Goal: Transaction & Acquisition: Purchase product/service

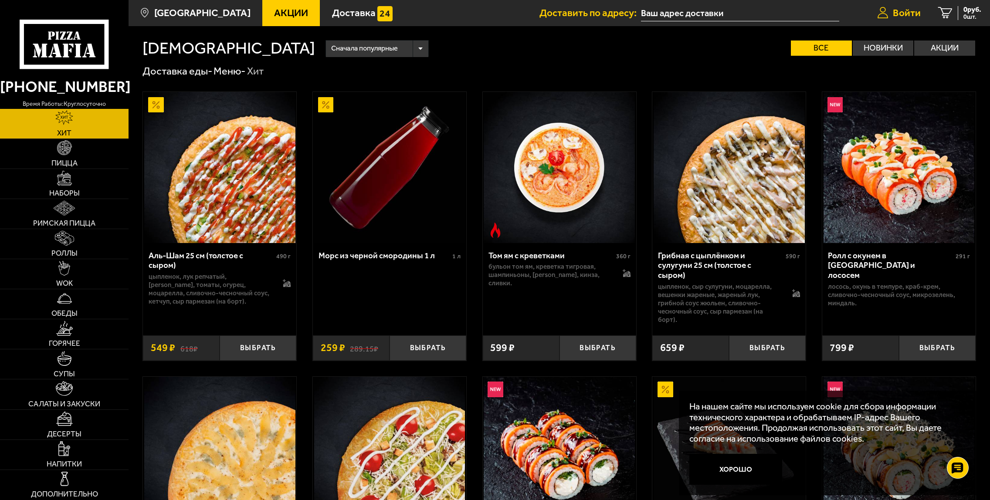
click at [912, 13] on span "Войти" at bounding box center [907, 13] width 28 height 10
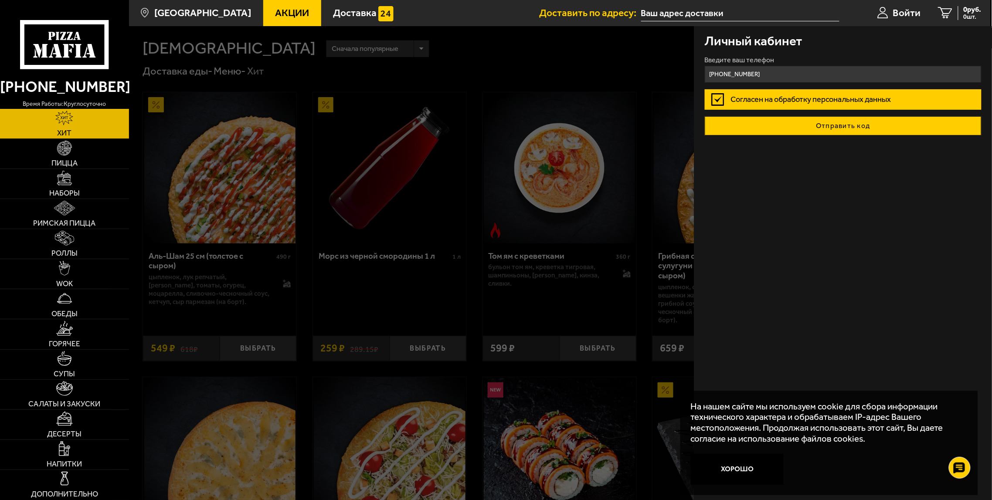
type input "[PHONE_NUMBER]"
drag, startPoint x: 854, startPoint y: 132, endPoint x: 856, endPoint y: 127, distance: 5.5
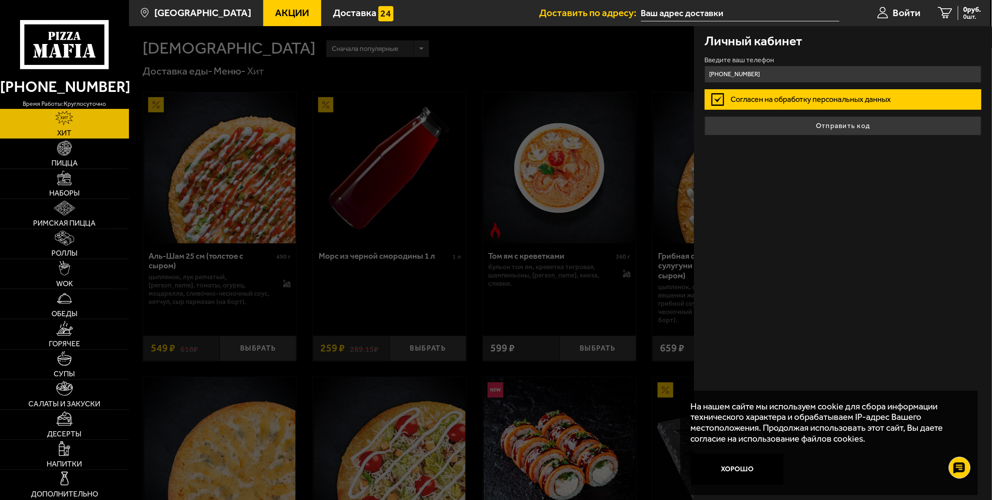
click at [854, 132] on button "Отправить код" at bounding box center [843, 125] width 277 height 19
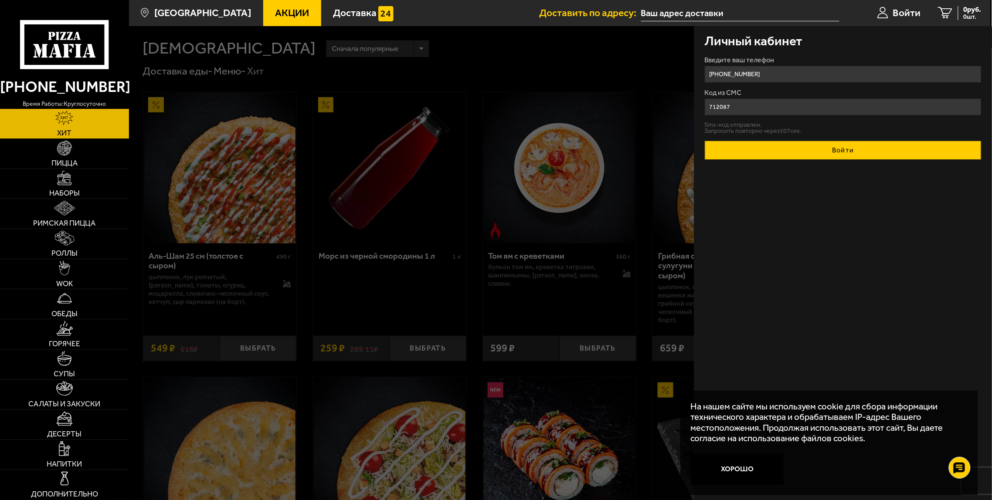
type input "712087"
click at [854, 157] on button "Войти" at bounding box center [843, 150] width 277 height 19
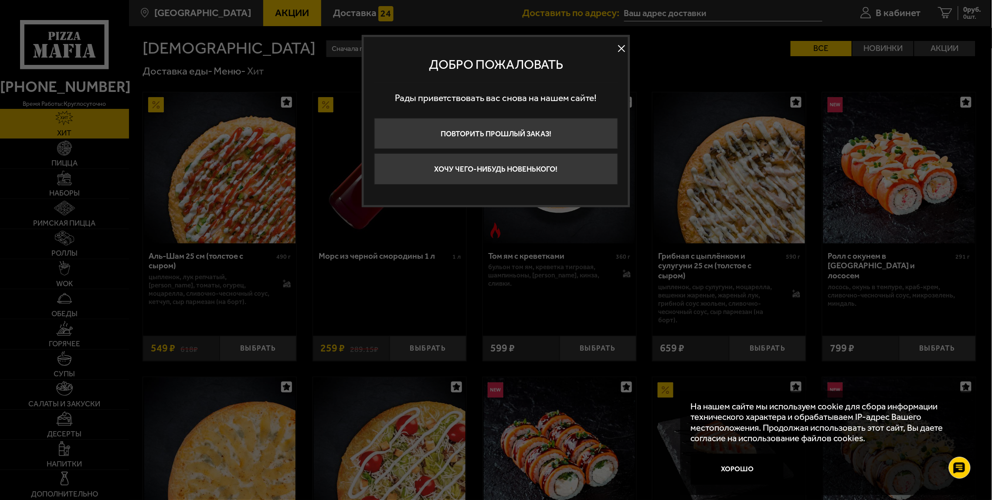
click at [621, 50] on button at bounding box center [621, 48] width 13 height 13
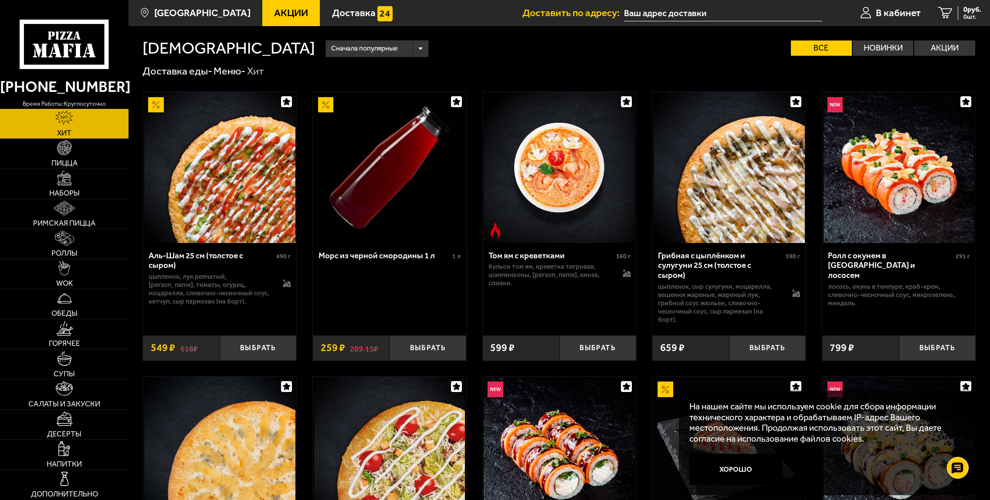
click at [729, 10] on input "text" at bounding box center [723, 13] width 198 height 16
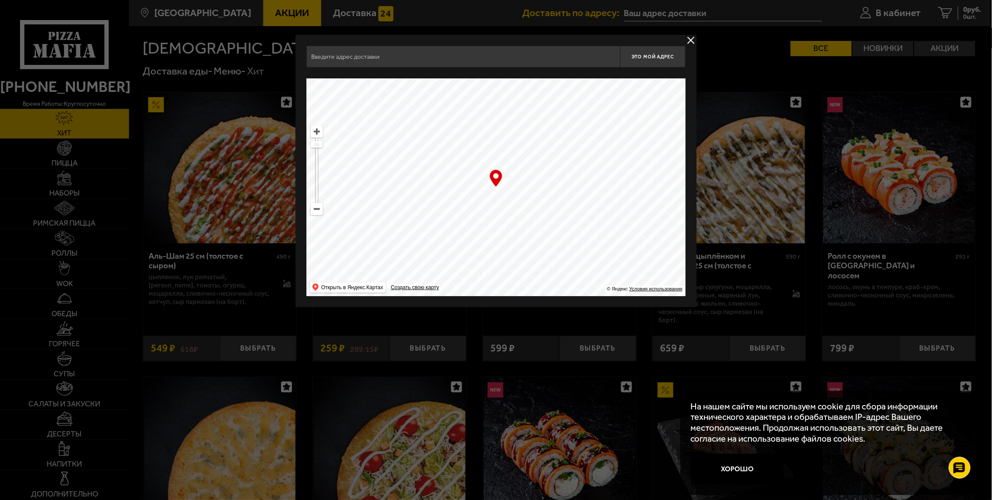
click at [358, 56] on input "text" at bounding box center [463, 57] width 314 height 22
type input "r"
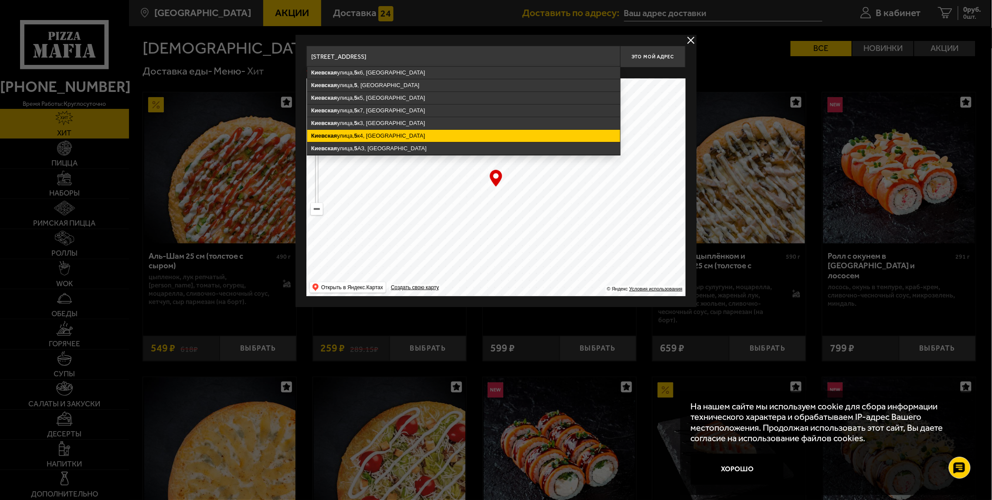
click at [383, 133] on ymaps "[STREET_ADDRESS]" at bounding box center [463, 136] width 313 height 12
type input "[STREET_ADDRESS]"
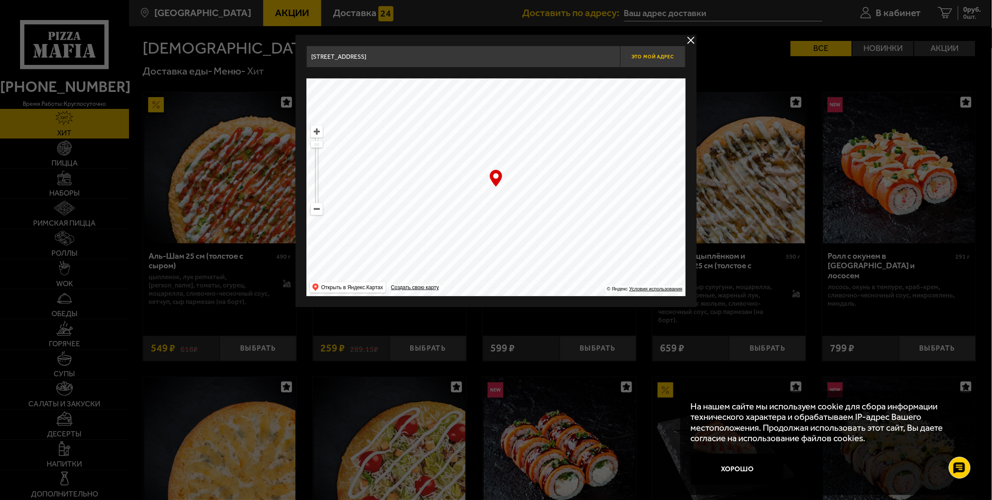
click at [668, 58] on span "Это мой адрес" at bounding box center [653, 57] width 42 height 6
type input "[STREET_ADDRESS]"
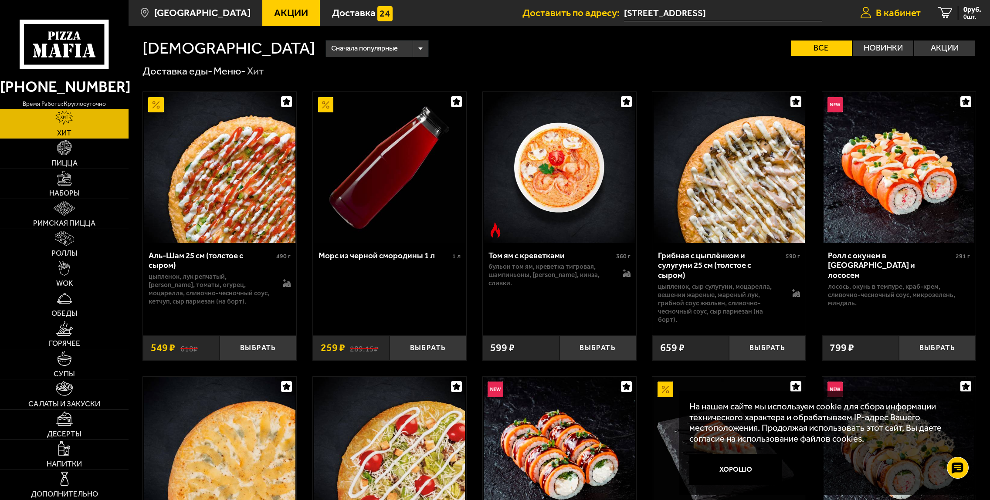
click at [885, 13] on span "В кабинет" at bounding box center [898, 13] width 45 height 10
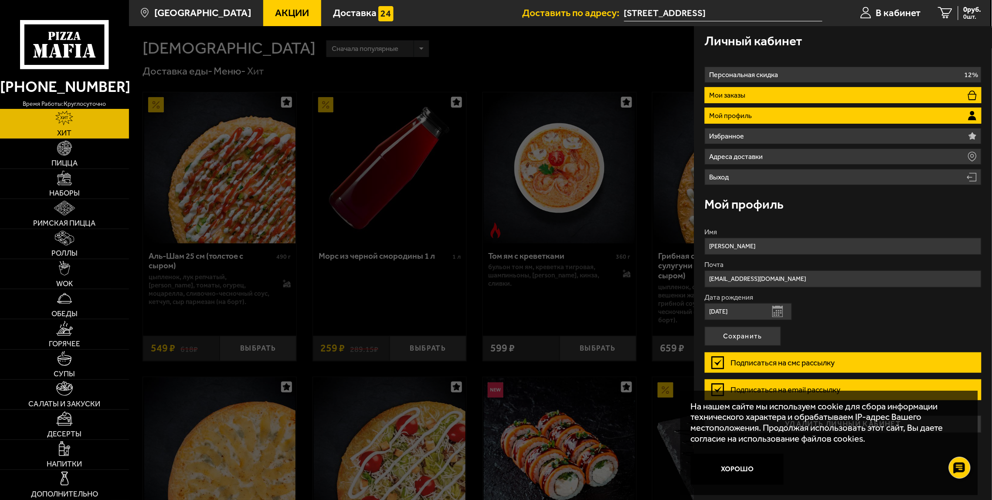
click at [766, 93] on li "Мои заказы" at bounding box center [843, 95] width 277 height 16
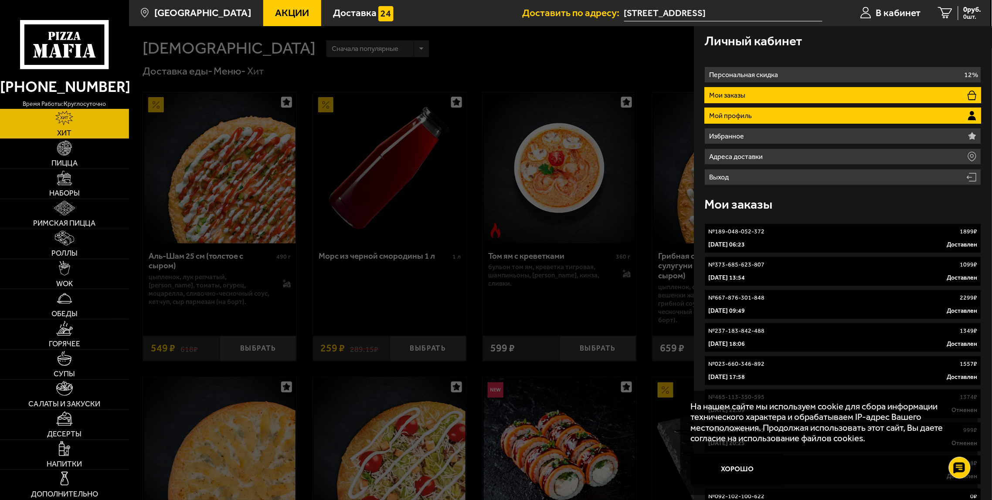
click at [760, 114] on li "Мой профиль" at bounding box center [843, 116] width 277 height 16
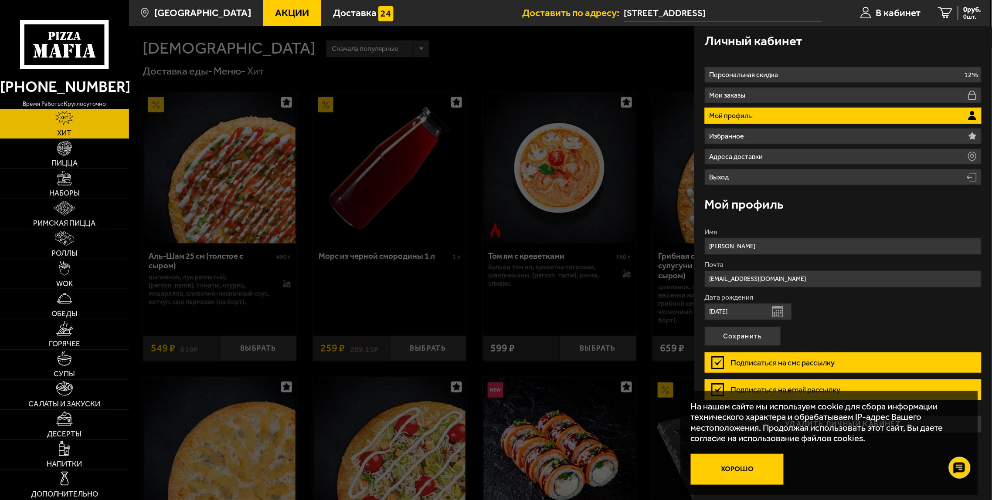
click at [747, 467] on button "Хорошо" at bounding box center [737, 469] width 93 height 31
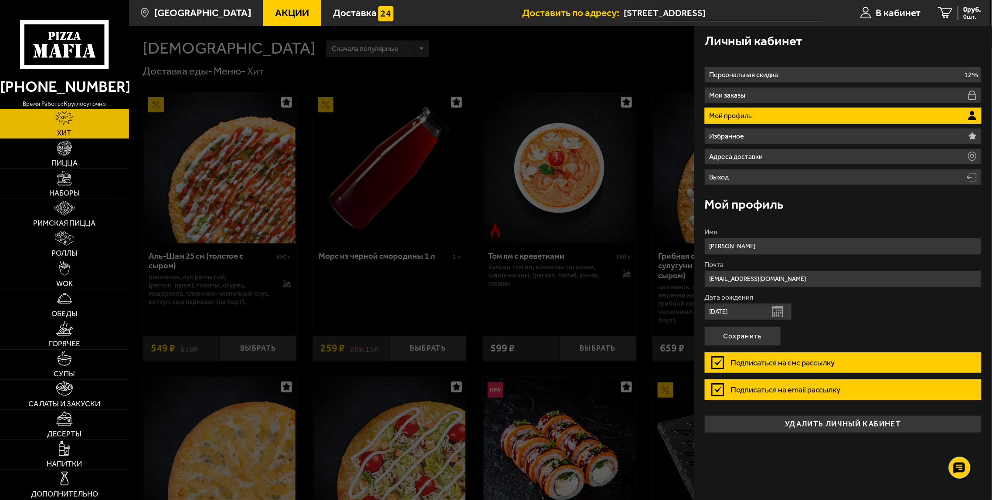
click at [439, 268] on div at bounding box center [625, 276] width 992 height 500
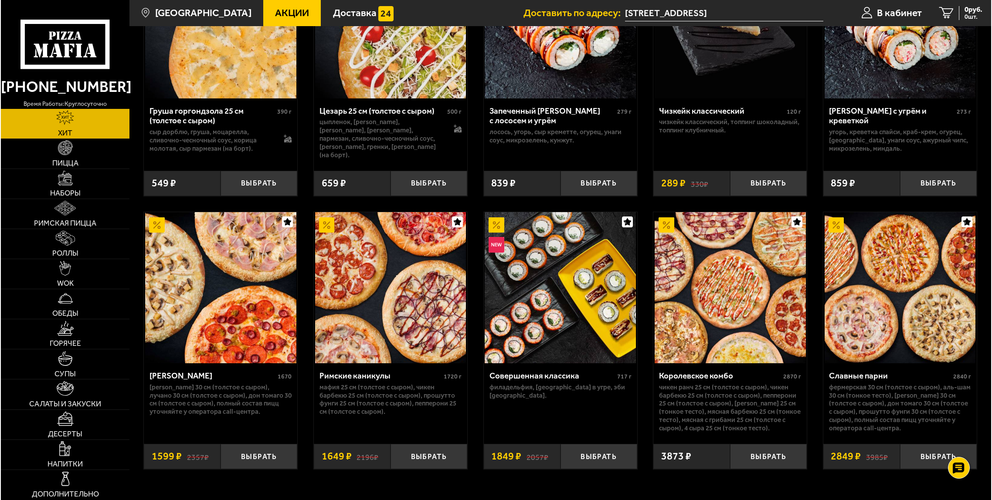
scroll to position [509, 0]
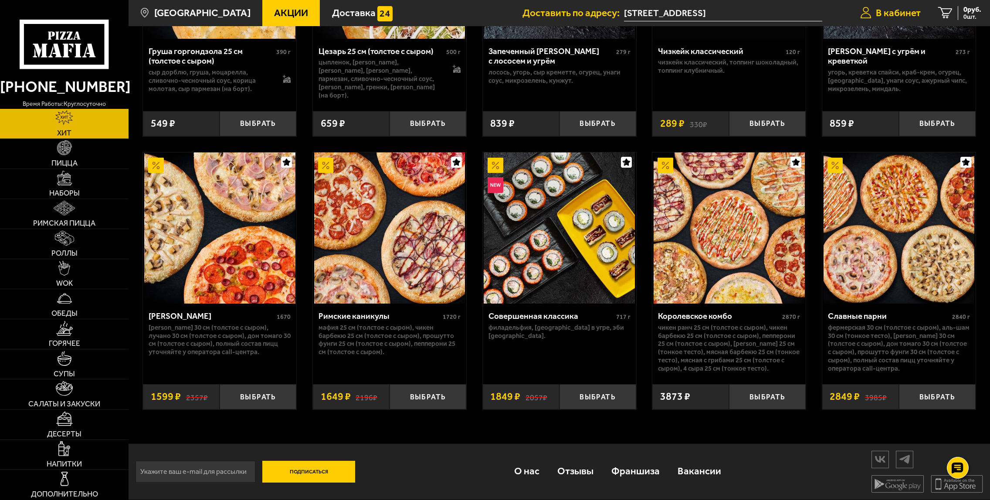
click at [904, 15] on span "В кабинет" at bounding box center [898, 13] width 45 height 10
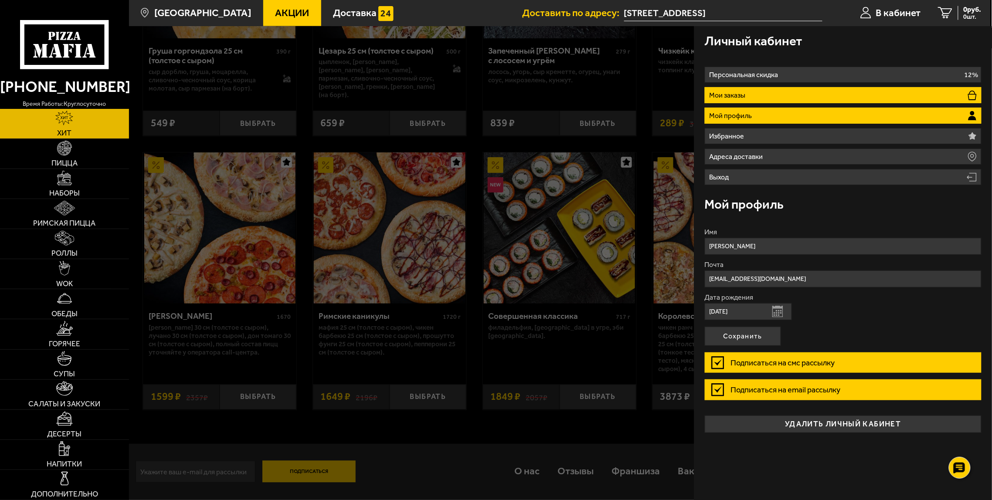
click at [776, 97] on li "Мои заказы" at bounding box center [843, 95] width 277 height 16
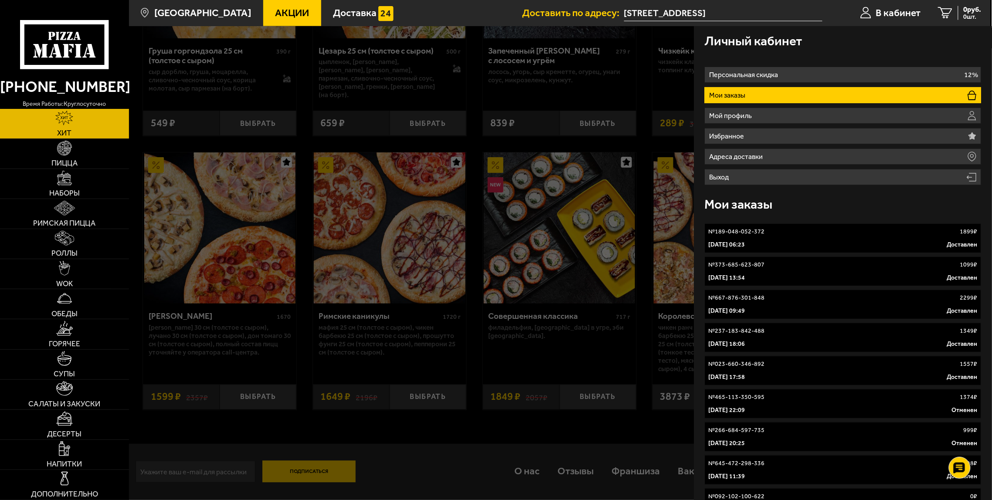
click at [771, 235] on div "№ 189-048-052-372 1899 ₽" at bounding box center [843, 232] width 269 height 9
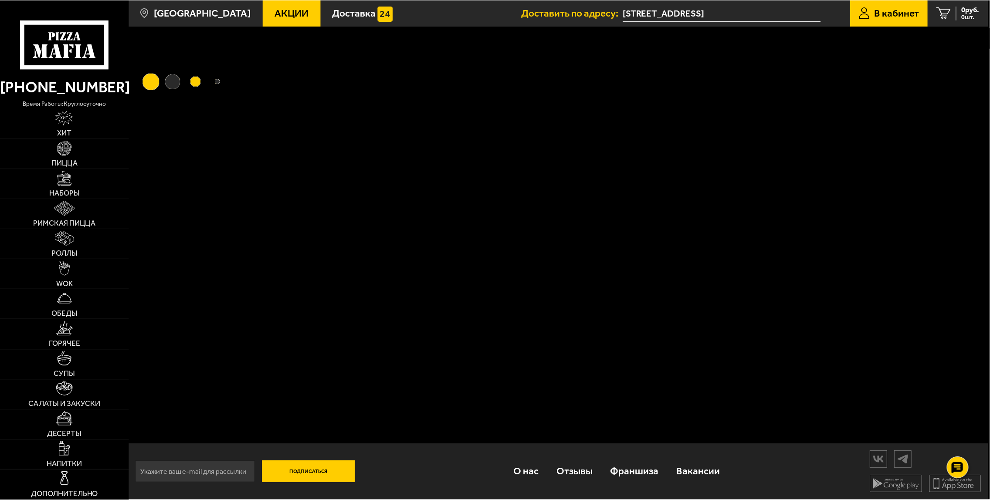
scroll to position [0, 0]
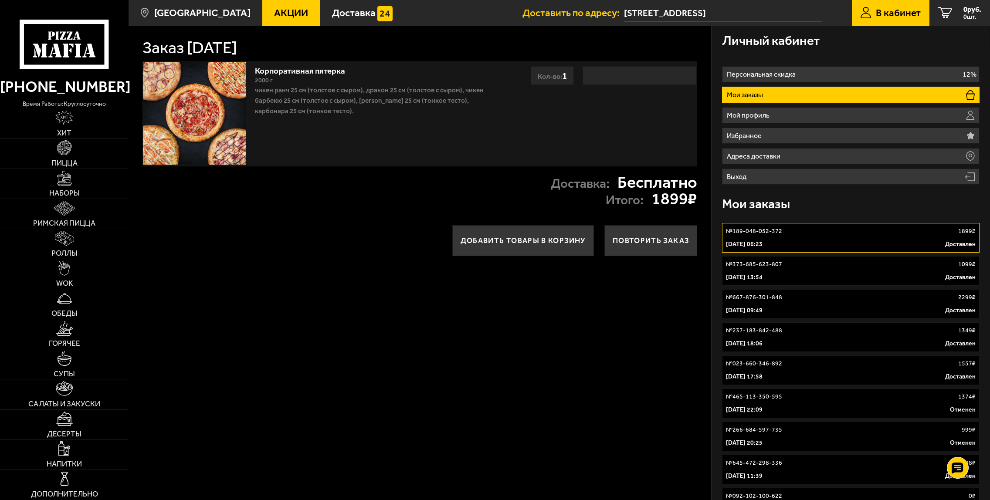
click at [292, 71] on link "Корпоративная пятерка" at bounding box center [305, 69] width 101 height 13
click at [175, 88] on img at bounding box center [194, 113] width 103 height 103
click at [639, 241] on button "Повторить заказ" at bounding box center [650, 240] width 93 height 31
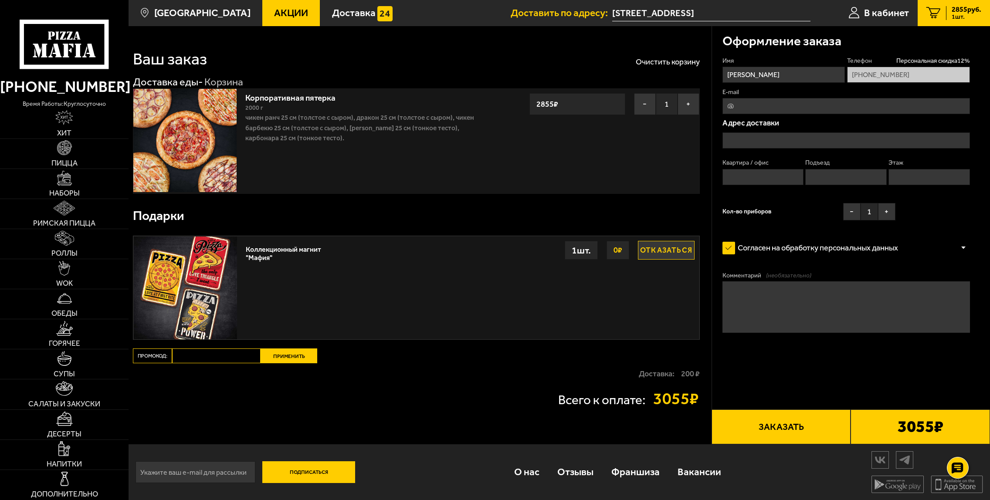
type input "[STREET_ADDRESS]"
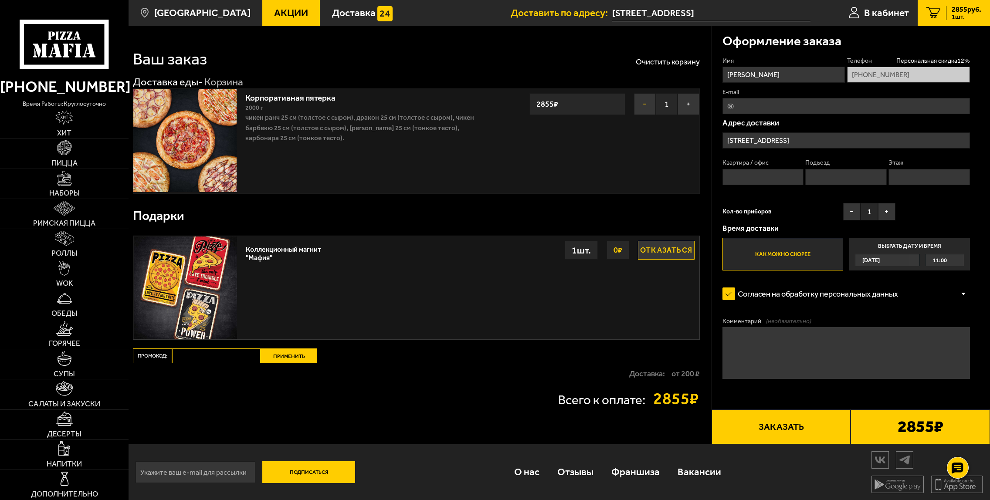
click at [645, 109] on button "−" at bounding box center [645, 104] width 22 height 22
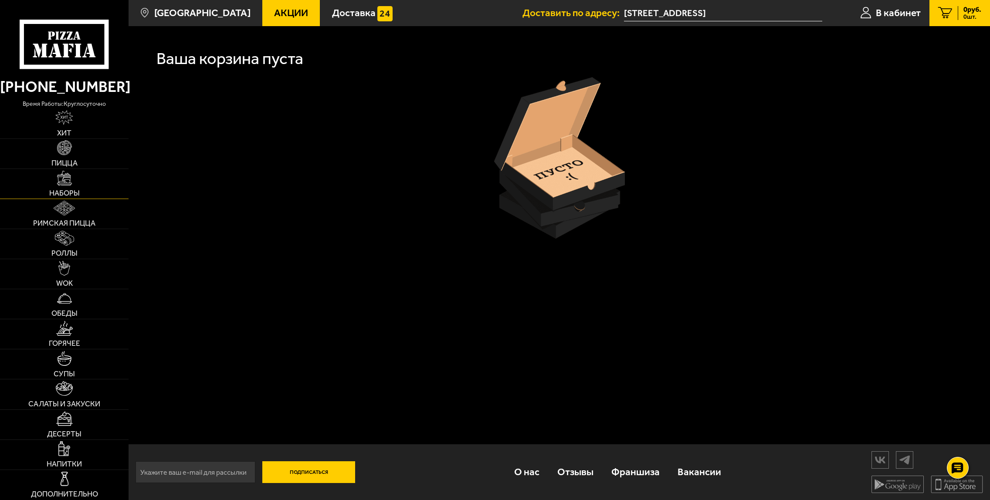
click at [64, 194] on span "Наборы" at bounding box center [64, 193] width 31 height 7
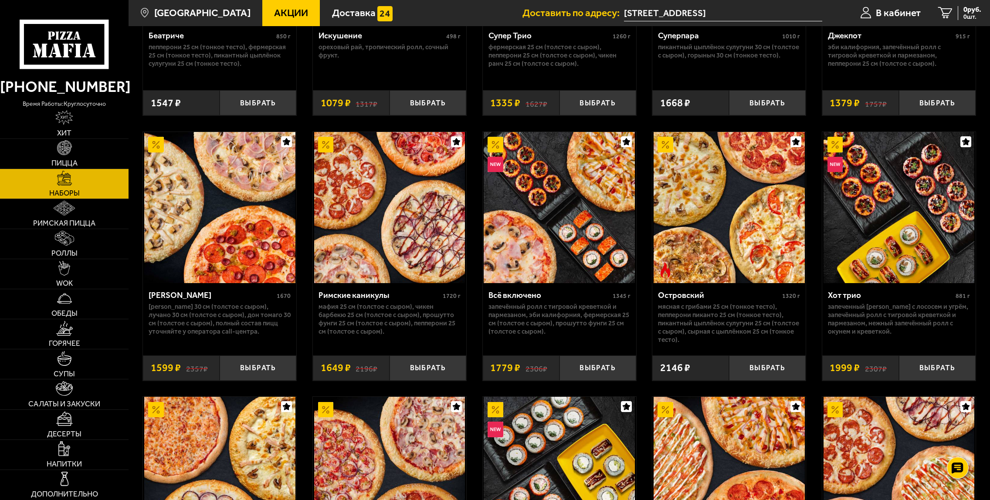
scroll to position [784, 0]
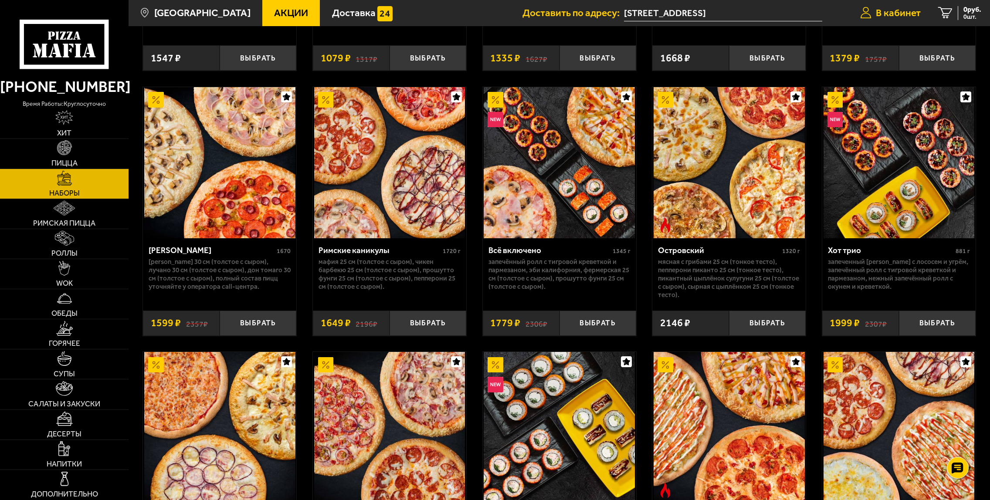
click at [876, 12] on span "В кабинет" at bounding box center [898, 13] width 45 height 10
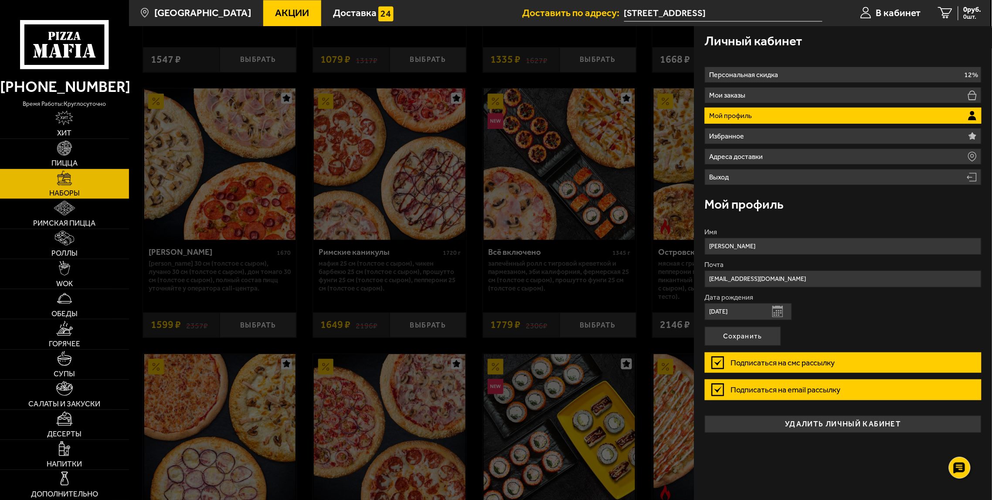
click at [421, 323] on div at bounding box center [625, 276] width 992 height 500
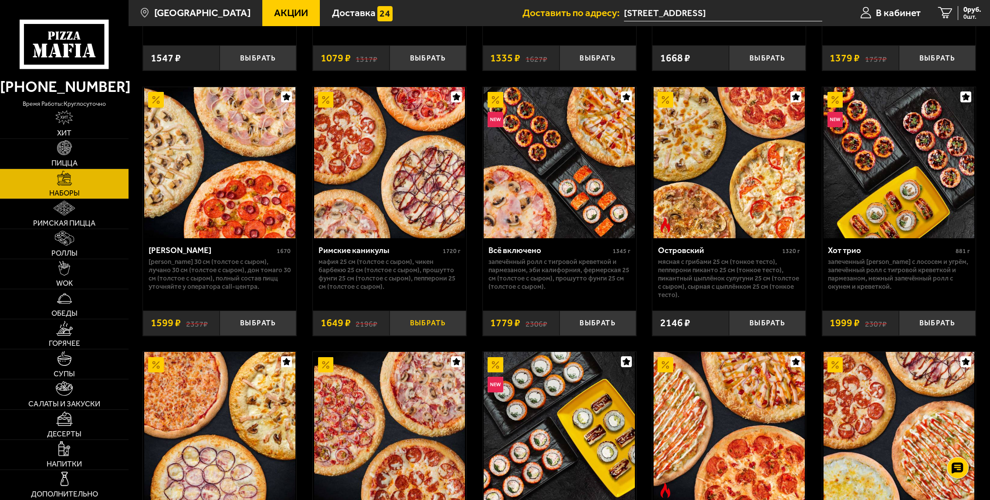
click at [439, 322] on button "Выбрать" at bounding box center [428, 323] width 77 height 25
click at [946, 10] on div "1649 руб. 1 шт." at bounding box center [963, 13] width 35 height 14
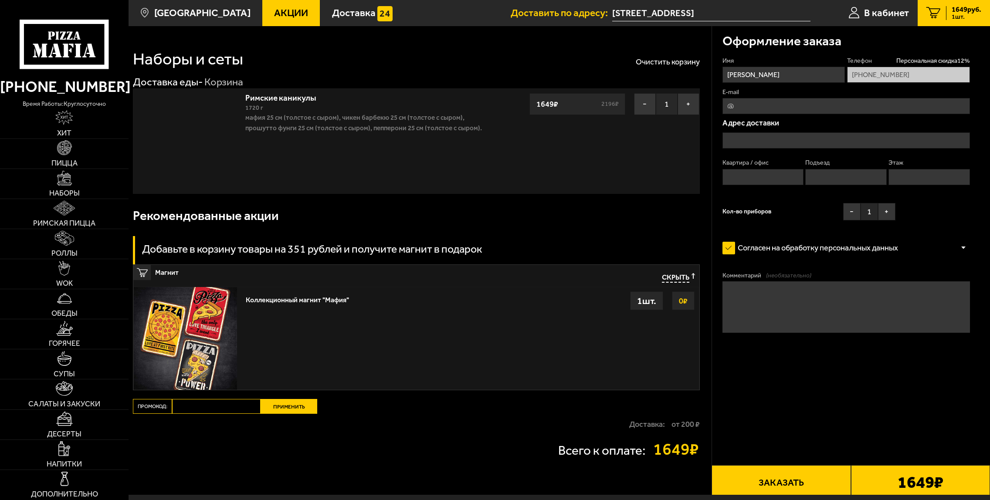
type input "[STREET_ADDRESS]"
